Goal: Find contact information: Find contact information

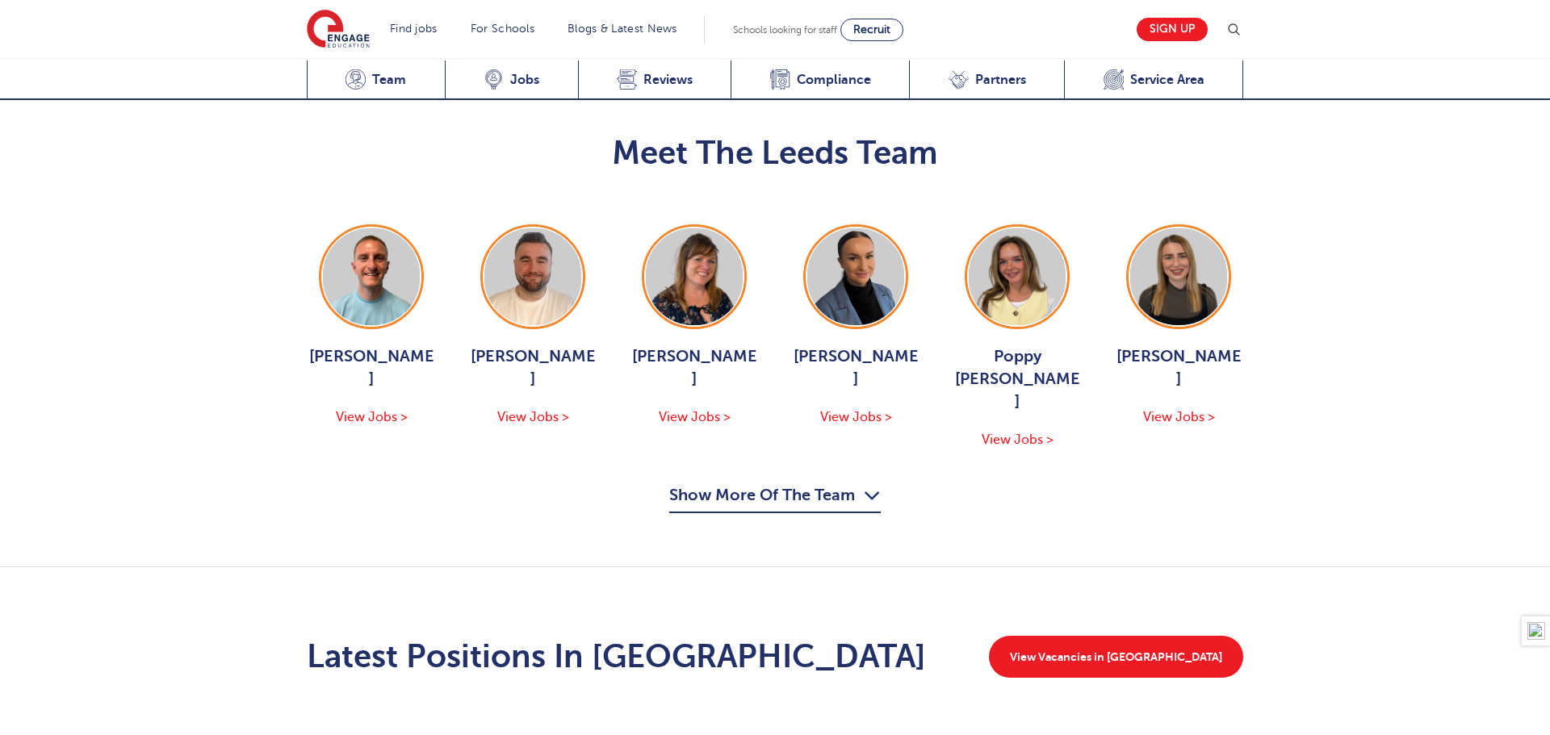
scroll to position [1851, 0]
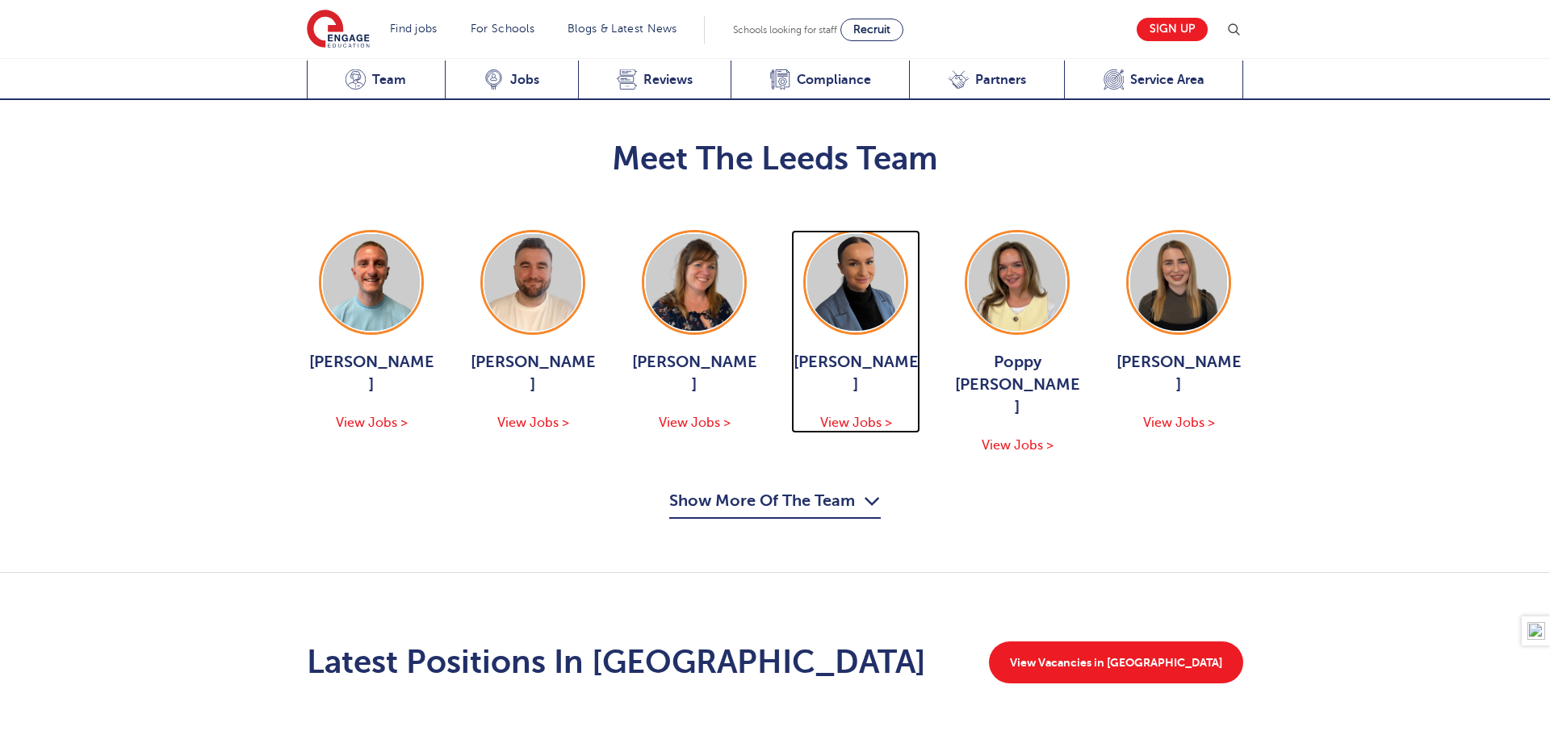
click at [844, 234] on img at bounding box center [855, 282] width 97 height 97
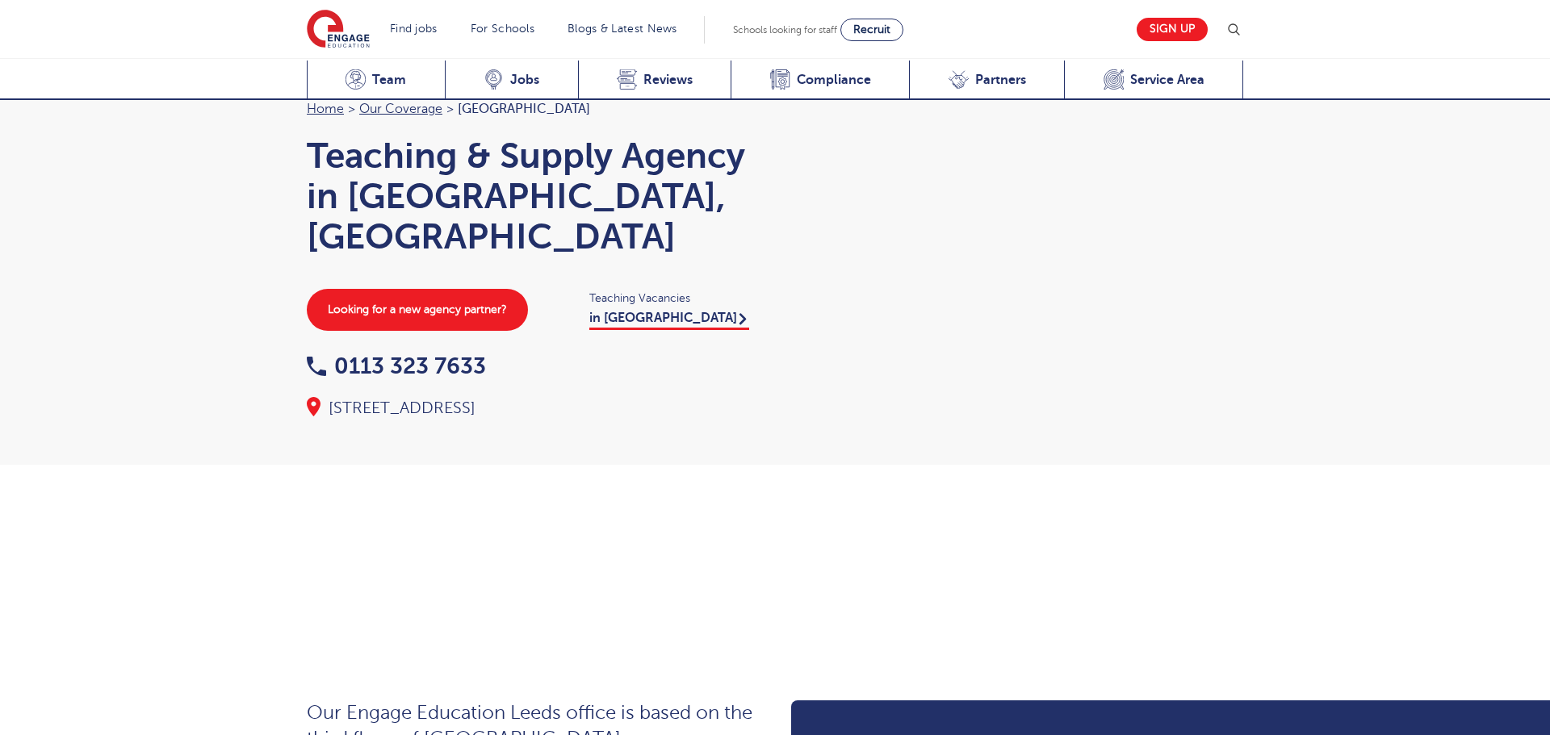
scroll to position [1851, 0]
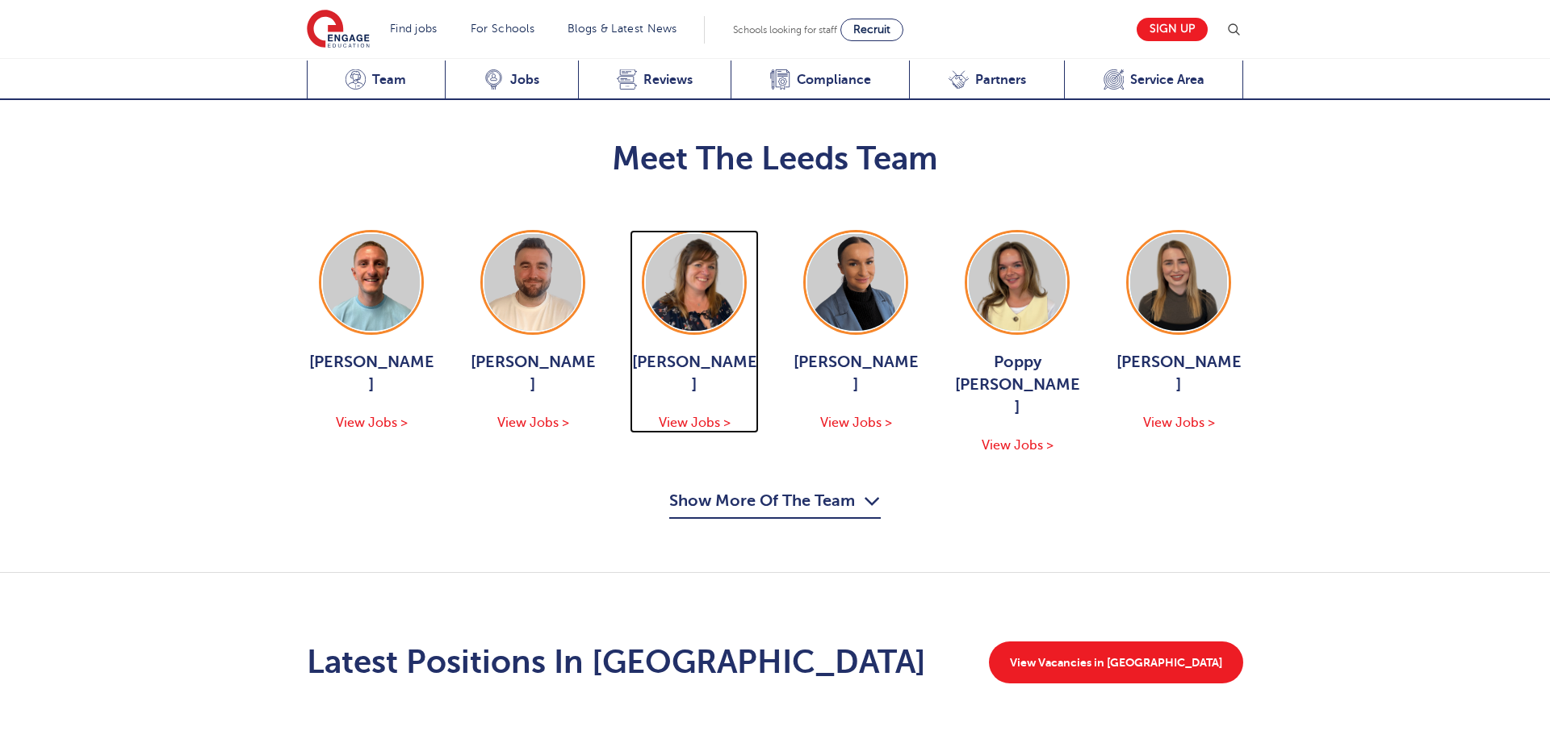
click at [682, 234] on img at bounding box center [694, 282] width 97 height 97
